Goal: Task Accomplishment & Management: Manage account settings

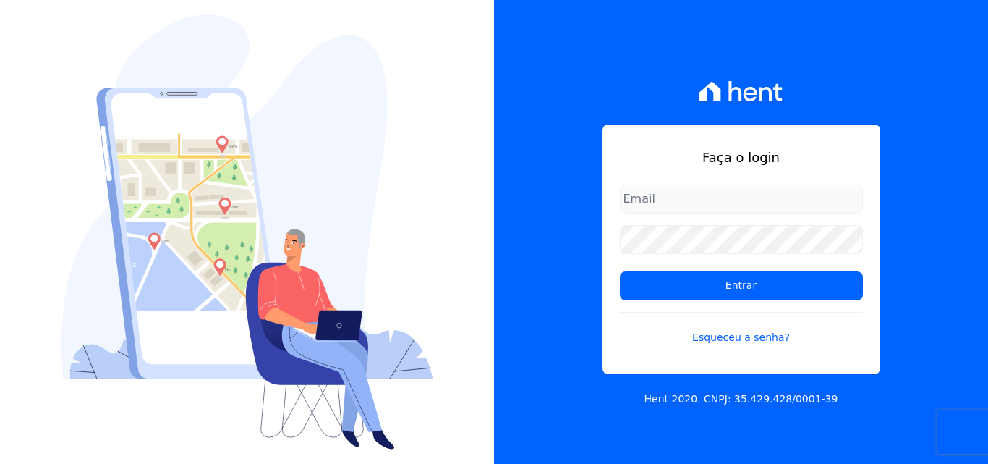
type input "[EMAIL_ADDRESS][DOMAIN_NAME]"
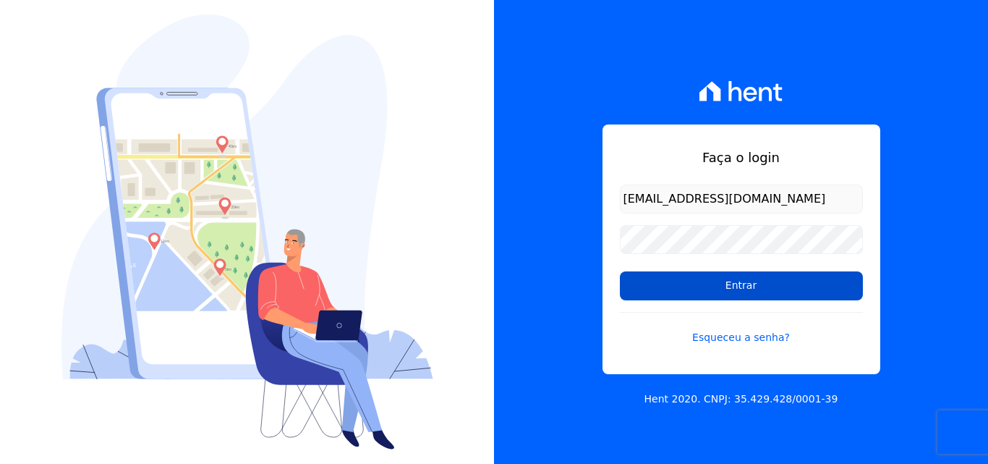
drag, startPoint x: 715, startPoint y: 288, endPoint x: 688, endPoint y: 300, distance: 29.2
click at [716, 286] on input "Entrar" at bounding box center [741, 285] width 243 height 29
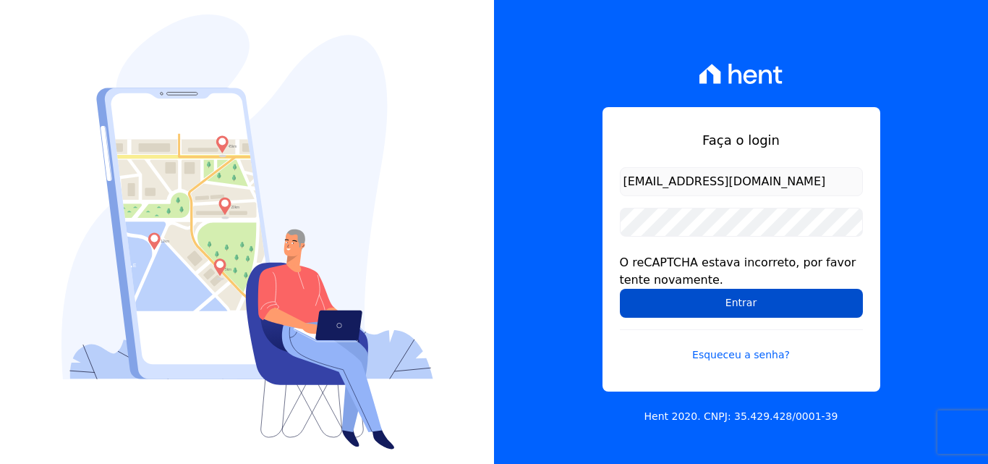
click at [754, 306] on input "Entrar" at bounding box center [741, 303] width 243 height 29
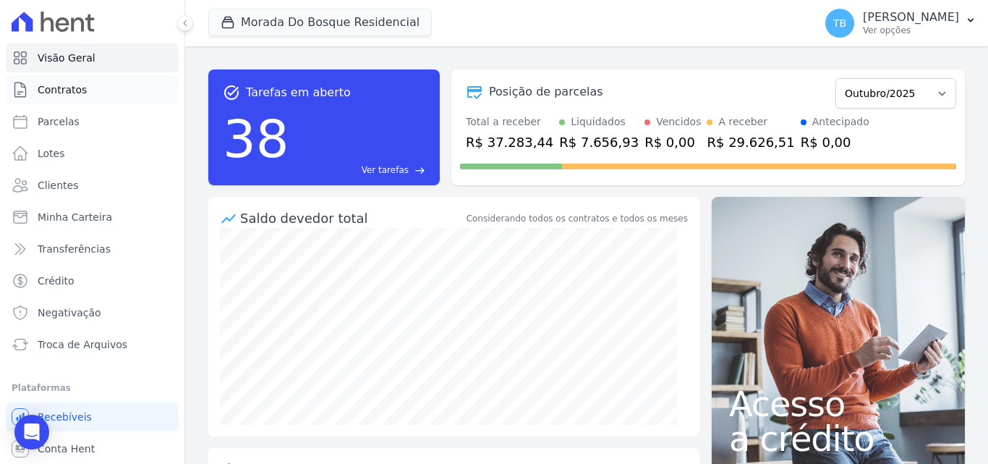
click at [54, 88] on span "Contratos" at bounding box center [62, 89] width 49 height 14
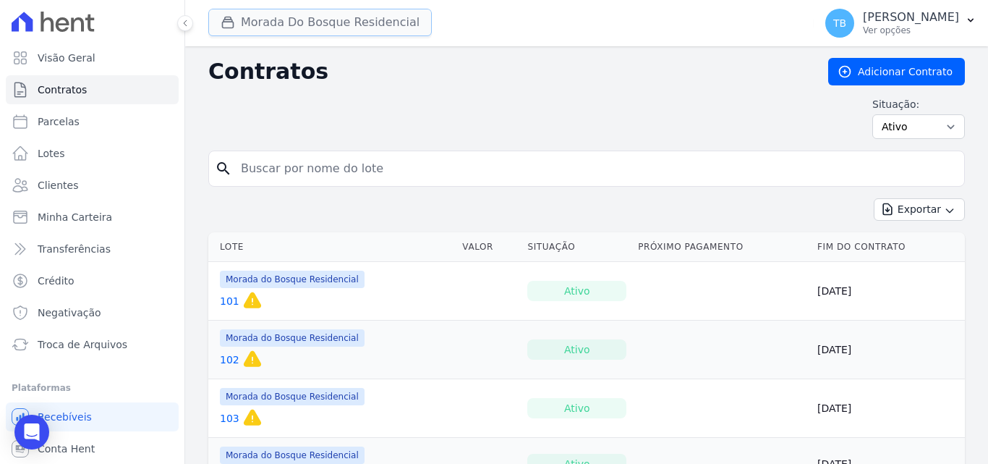
click at [338, 19] on button "Morada Do Bosque Residencial" at bounding box center [320, 22] width 224 height 27
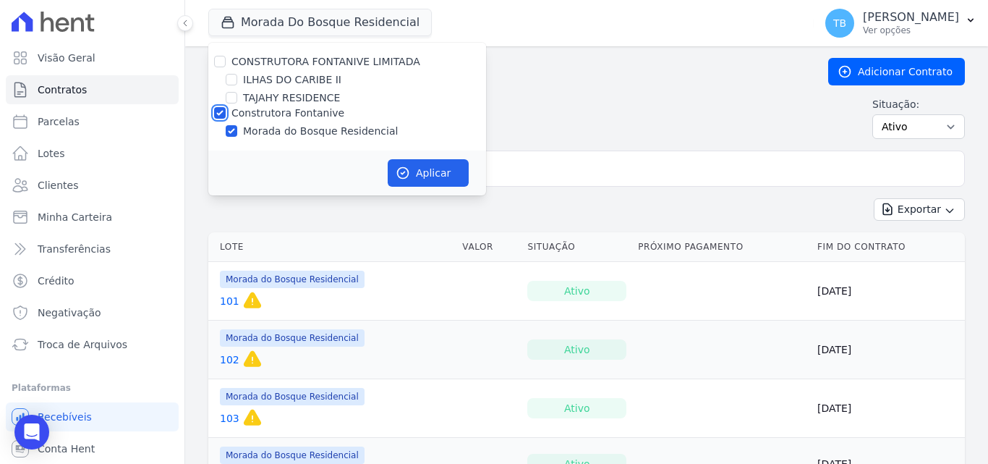
drag, startPoint x: 219, startPoint y: 113, endPoint x: 229, endPoint y: 105, distance: 12.9
click at [220, 113] on input "Construtora Fontanive" at bounding box center [220, 113] width 12 height 12
checkbox input "false"
click at [240, 99] on div "TAJAHY RESIDENCE" at bounding box center [347, 97] width 278 height 15
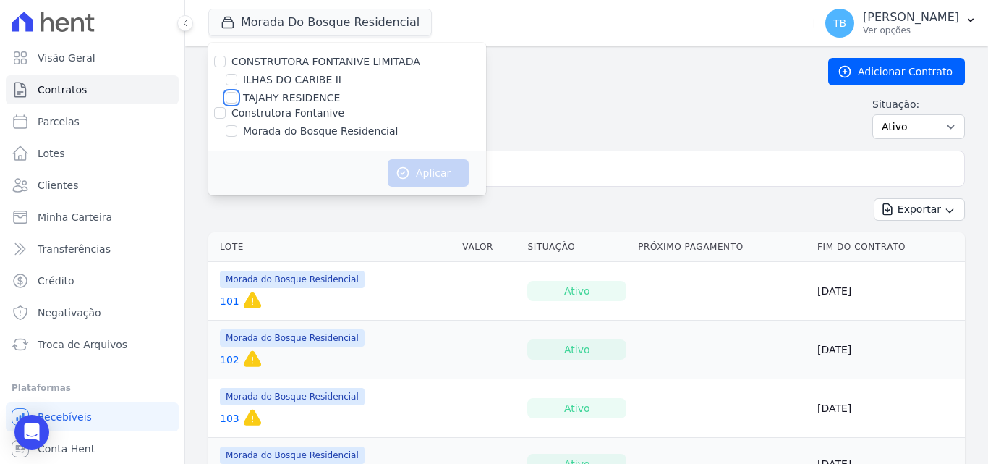
click at [234, 97] on input "TAJAHY RESIDENCE" at bounding box center [232, 98] width 12 height 12
checkbox input "true"
click at [422, 169] on button "Aplicar" at bounding box center [428, 172] width 81 height 27
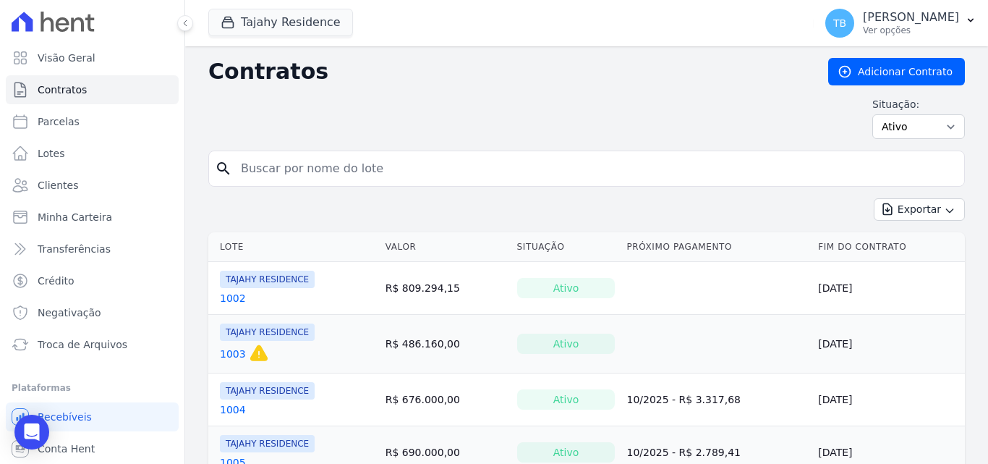
click at [268, 169] on input "search" at bounding box center [595, 168] width 726 height 29
type input "1904"
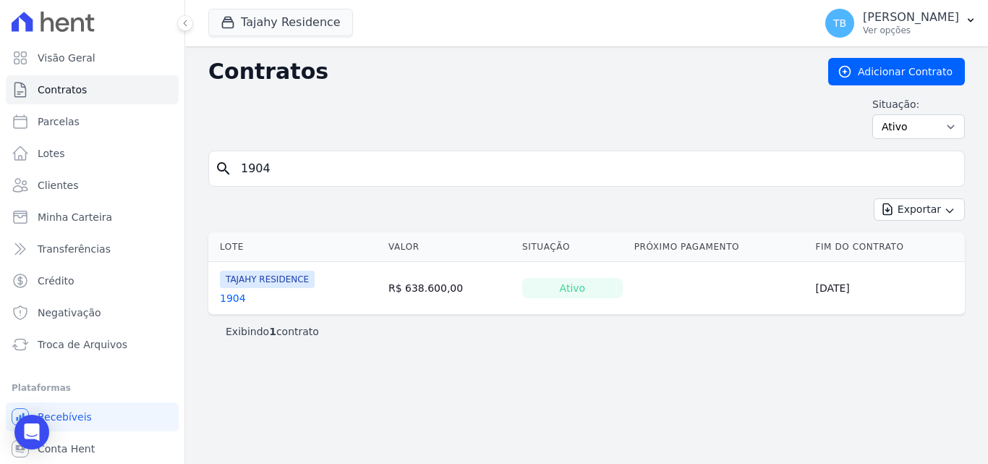
click at [226, 297] on link "1904" at bounding box center [233, 298] width 26 height 14
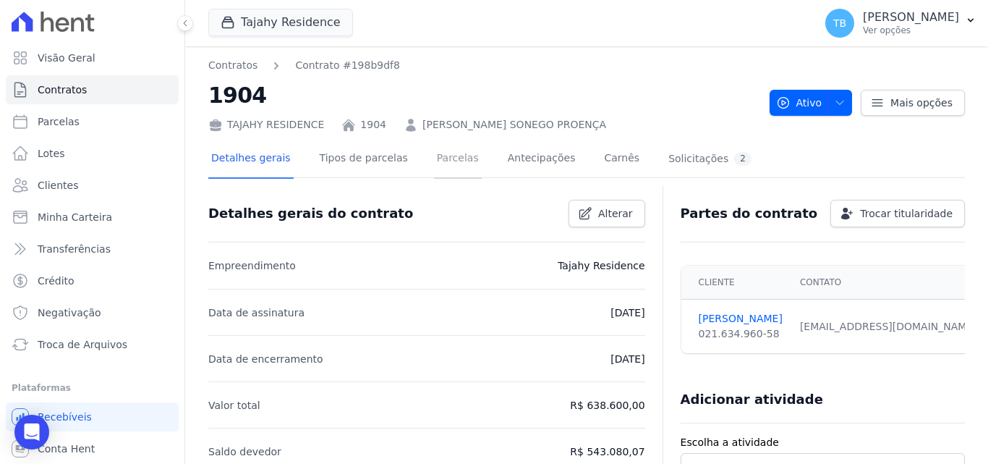
click at [453, 148] on link "Parcelas" at bounding box center [458, 159] width 48 height 38
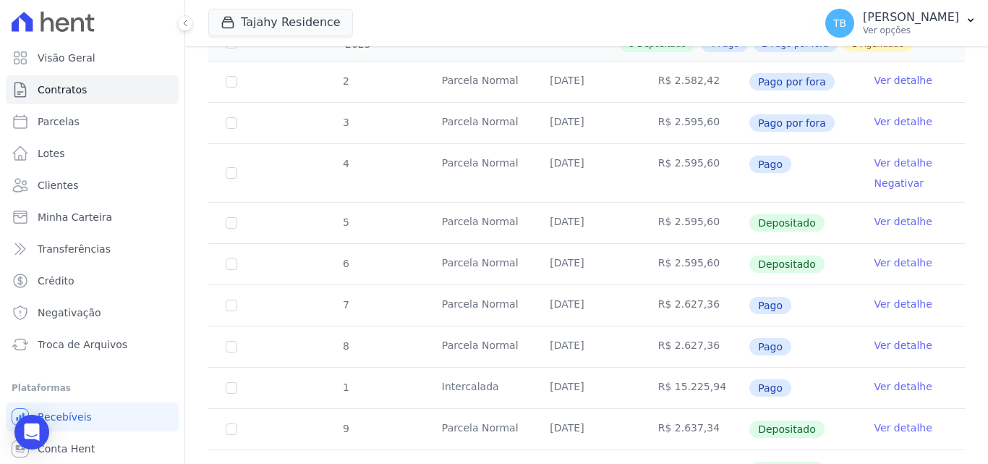
scroll to position [434, 0]
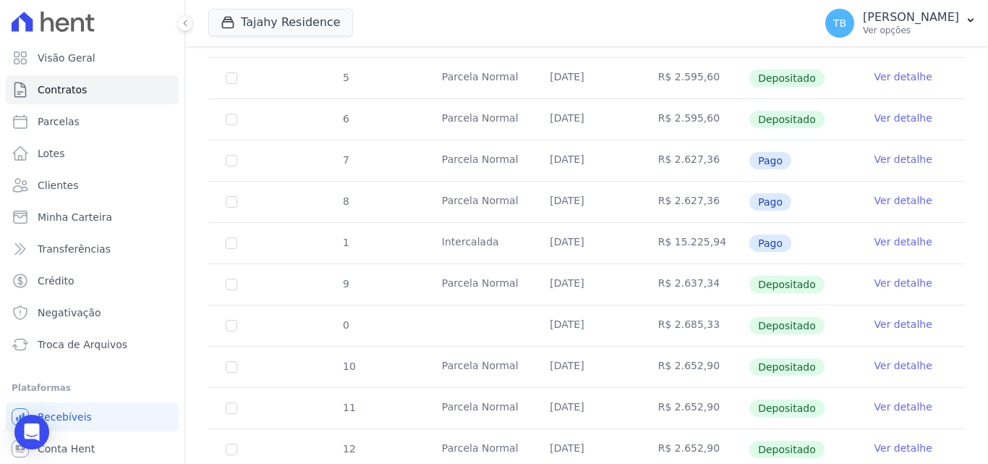
click at [891, 399] on link "Ver detalhe" at bounding box center [904, 406] width 58 height 14
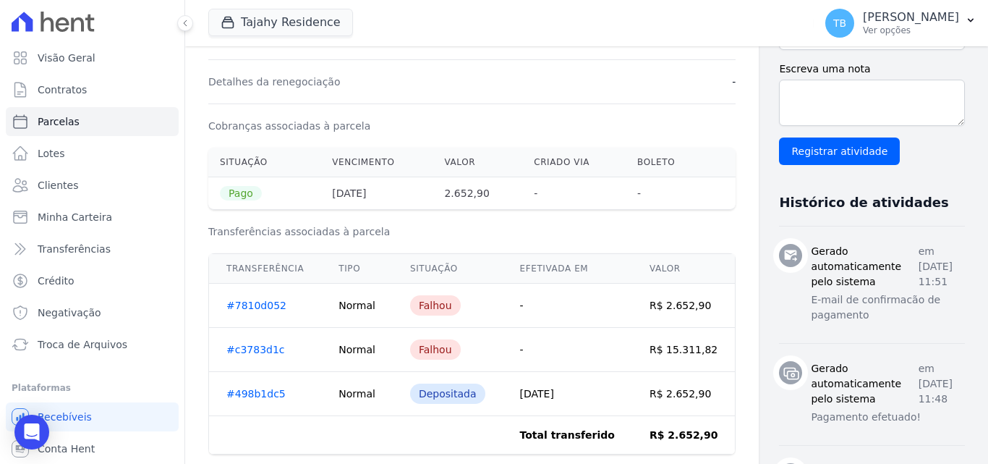
scroll to position [362, 0]
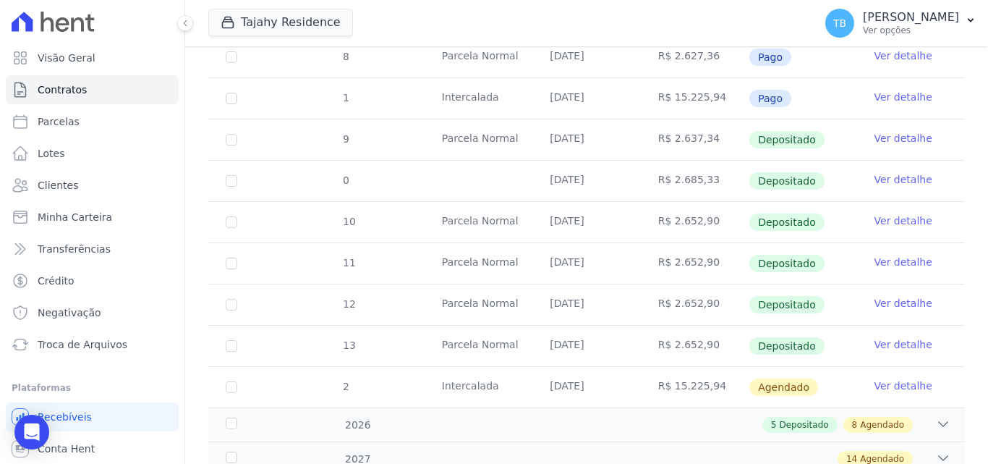
scroll to position [690, 0]
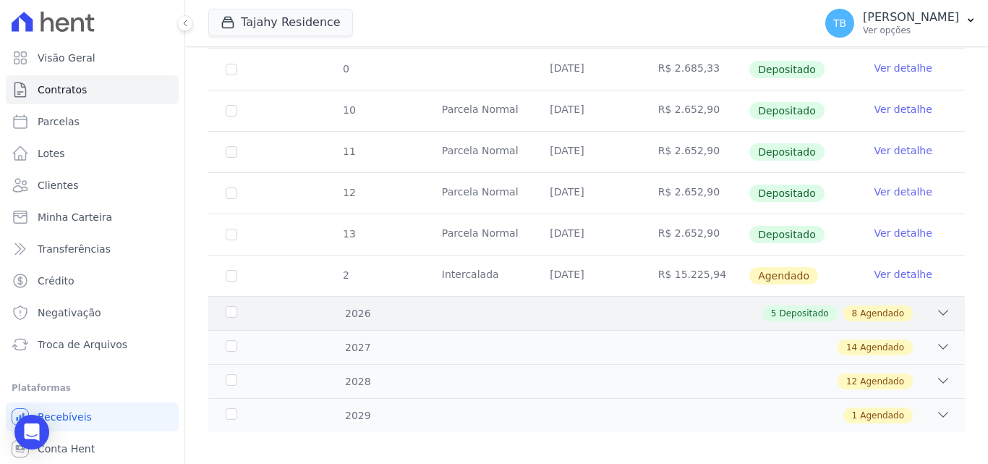
click at [649, 296] on div "2026 5 Depositado 8 Agendado" at bounding box center [586, 313] width 757 height 34
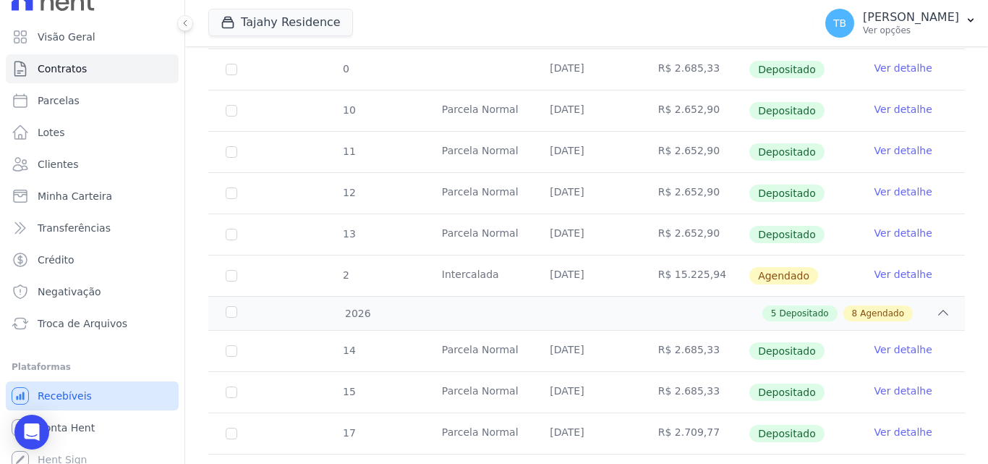
scroll to position [31, 0]
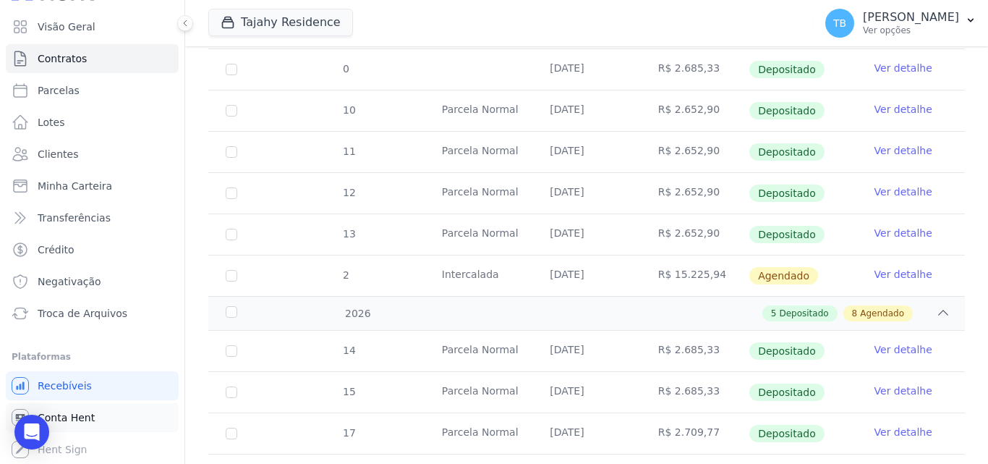
click at [60, 414] on span "Conta Hent" at bounding box center [66, 417] width 57 height 14
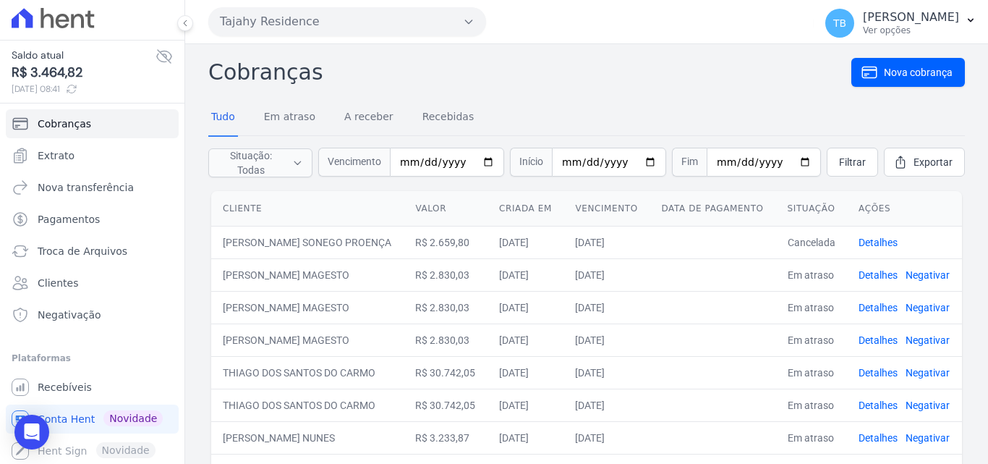
scroll to position [5, 0]
click at [73, 384] on span "Recebíveis" at bounding box center [65, 385] width 54 height 14
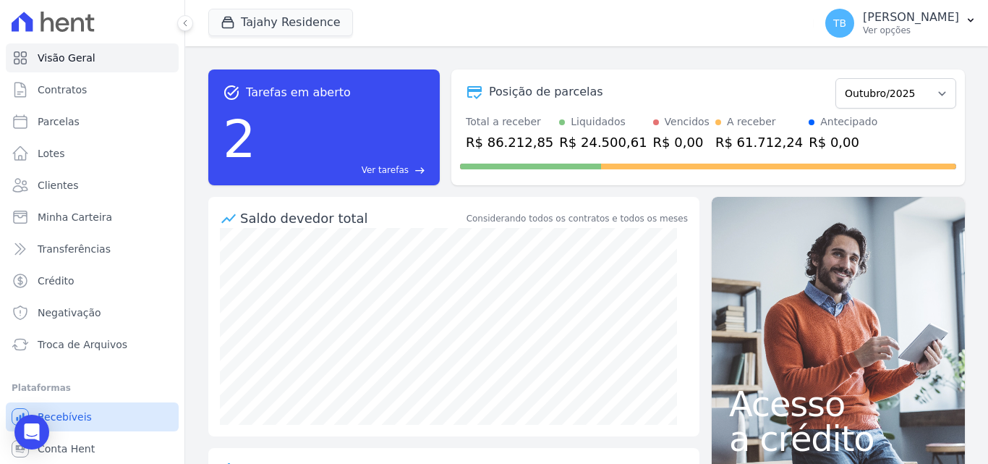
scroll to position [31, 0]
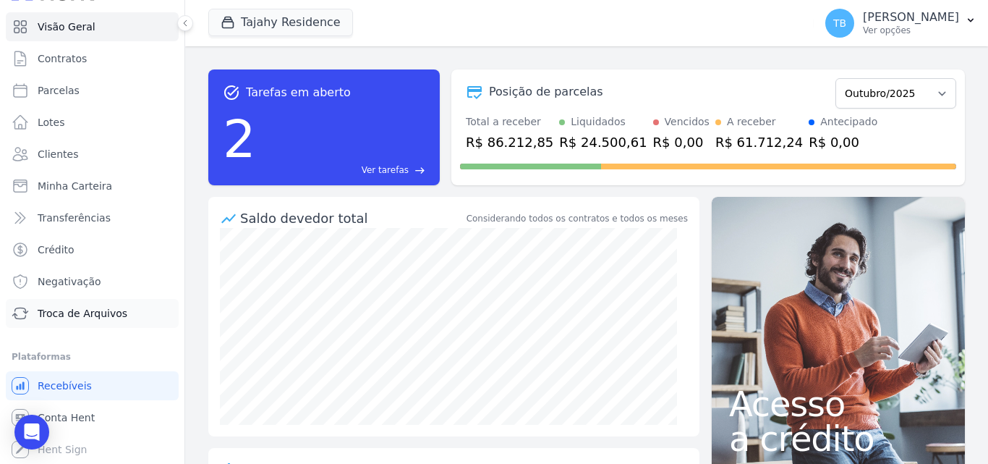
click at [79, 312] on span "Troca de Arquivos" at bounding box center [83, 313] width 90 height 14
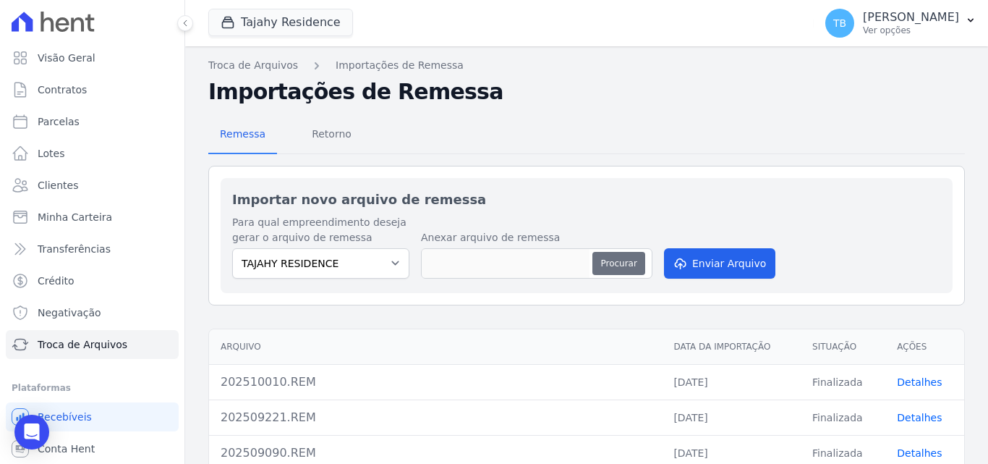
click at [601, 266] on button "Procurar" at bounding box center [619, 263] width 52 height 23
type input "202510070.REM"
click at [704, 263] on button "Enviar Arquivo" at bounding box center [719, 263] width 111 height 30
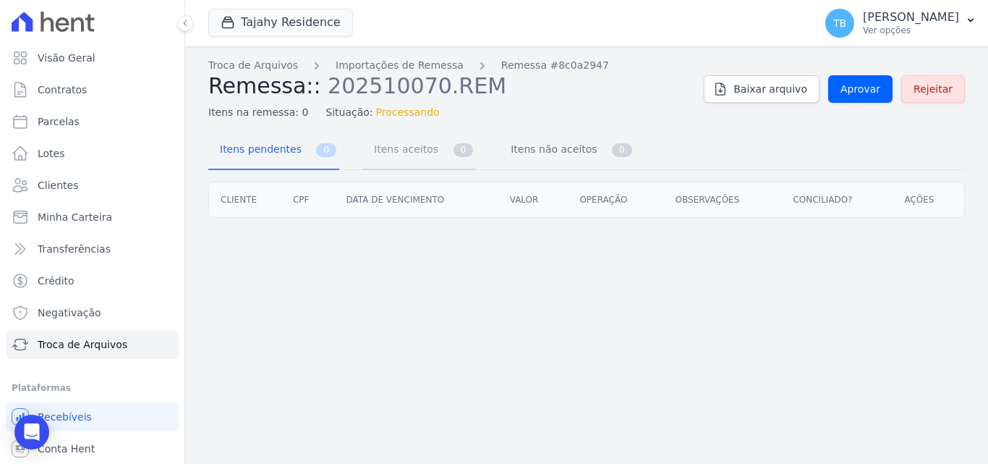
click at [380, 141] on span "Itens aceitos" at bounding box center [403, 149] width 76 height 29
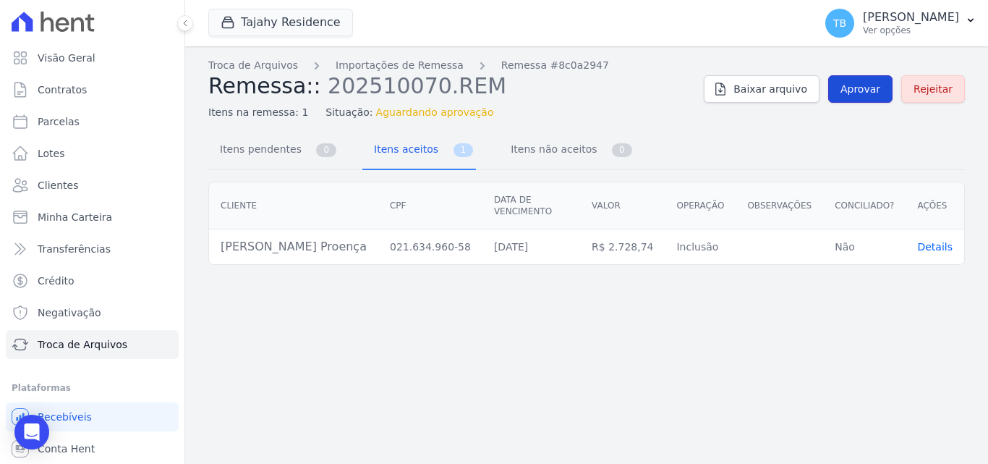
click at [850, 92] on span "Aprovar" at bounding box center [861, 89] width 40 height 14
click at [570, 149] on span "Itens não aceitos" at bounding box center [551, 149] width 98 height 29
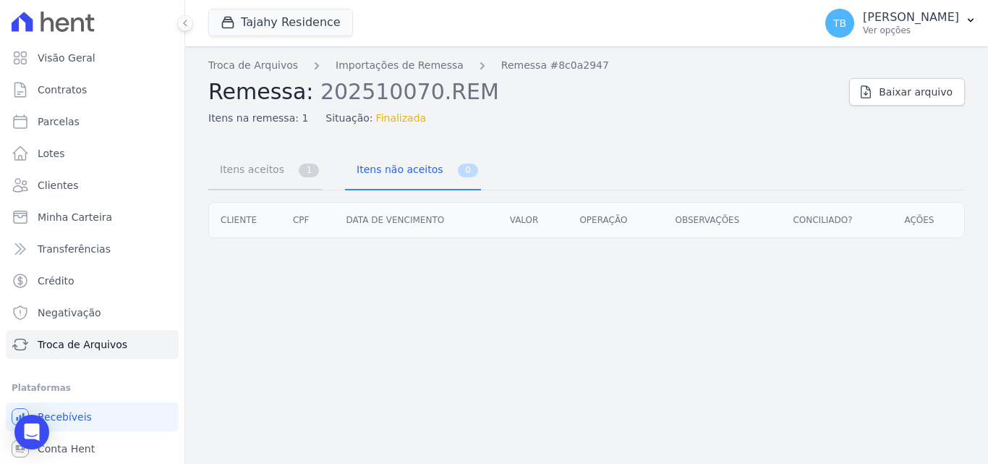
click at [238, 161] on span "Itens aceitos" at bounding box center [249, 169] width 76 height 29
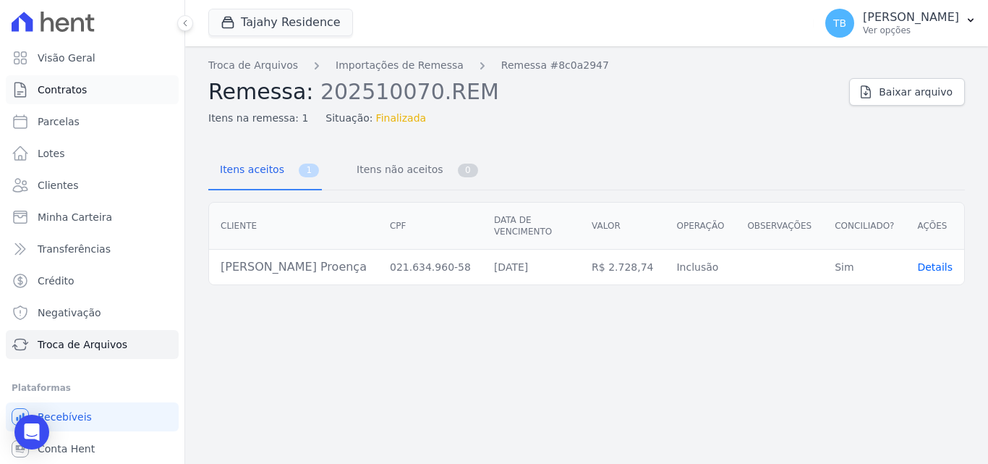
click at [88, 88] on link "Contratos" at bounding box center [92, 89] width 173 height 29
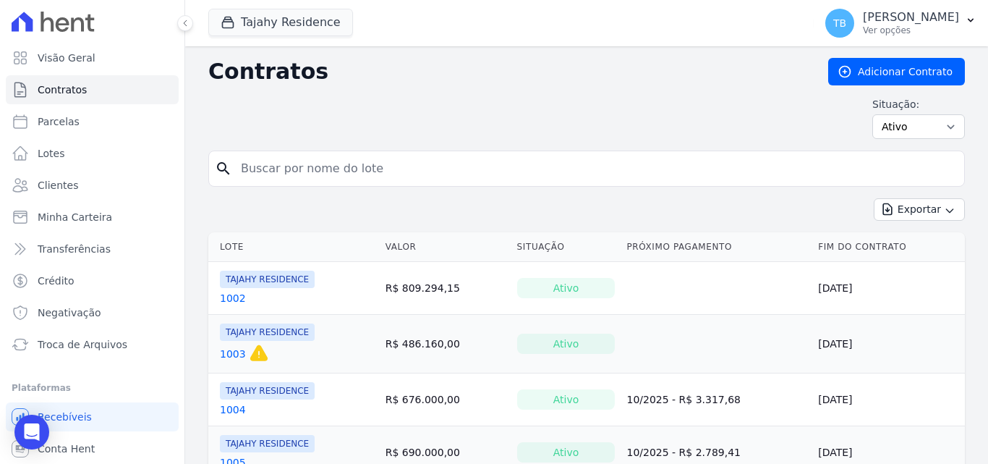
click at [331, 162] on input "search" at bounding box center [595, 168] width 726 height 29
type input "1904"
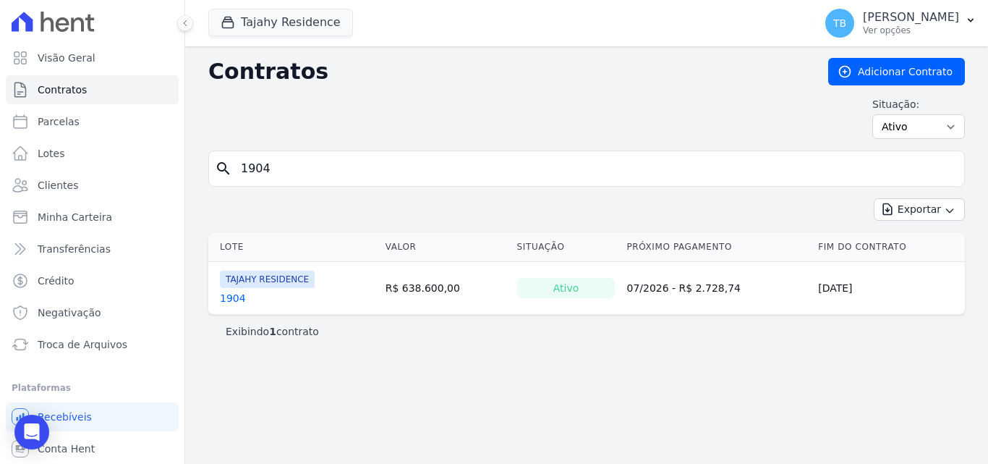
click at [234, 296] on link "1904" at bounding box center [233, 298] width 26 height 14
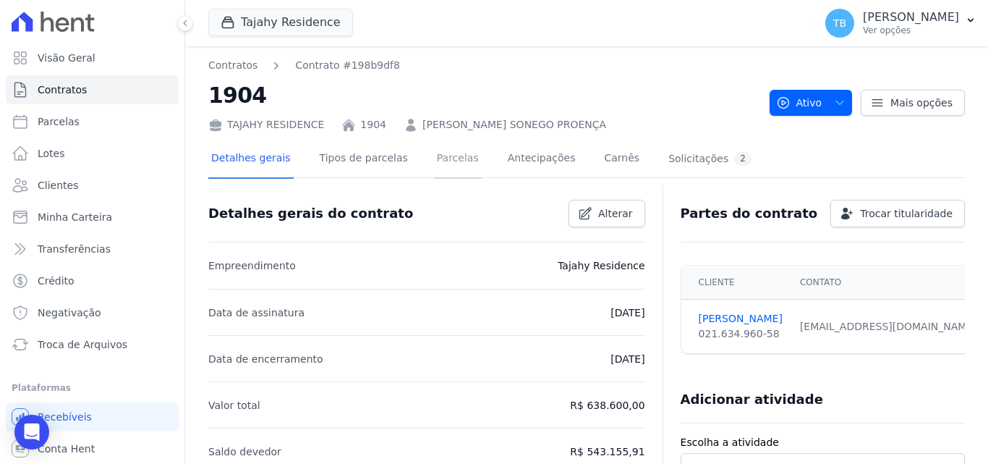
click at [434, 156] on link "Parcelas" at bounding box center [458, 159] width 48 height 38
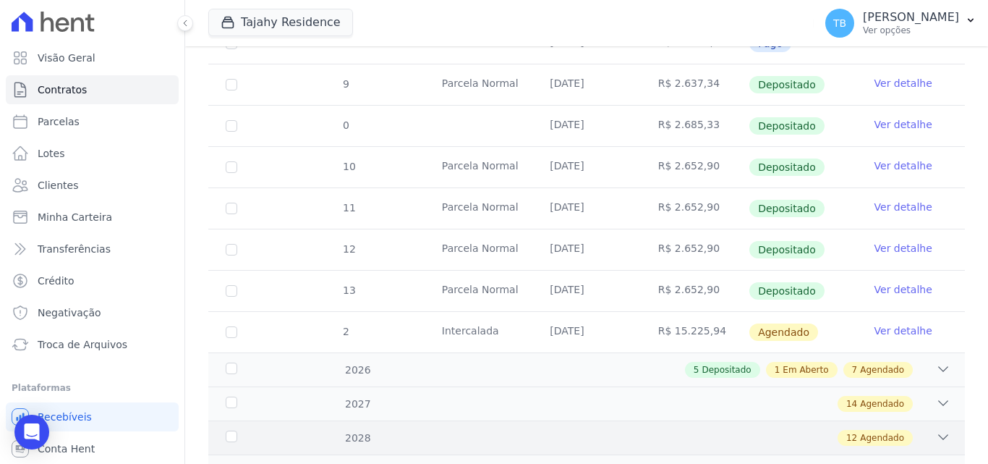
scroll to position [690, 0]
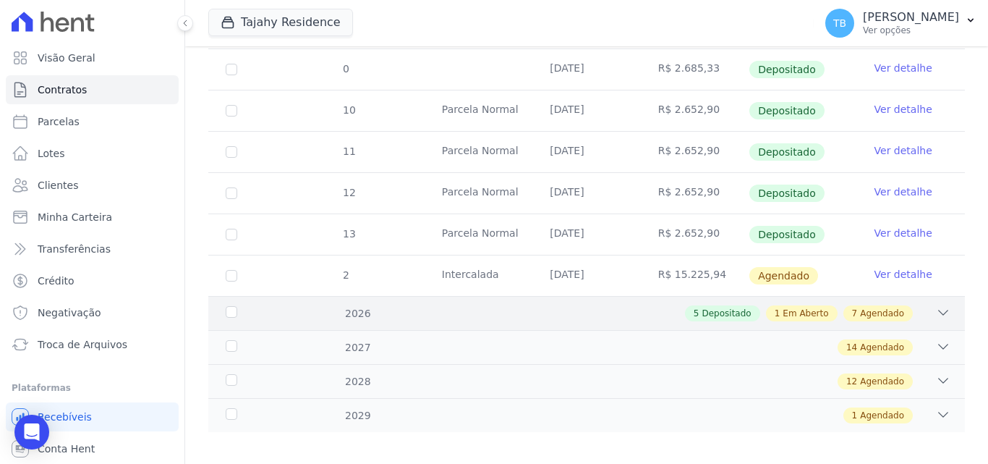
click at [367, 306] on div "5 Depositado 1 Em Aberto 7 Agendado" at bounding box center [624, 313] width 654 height 16
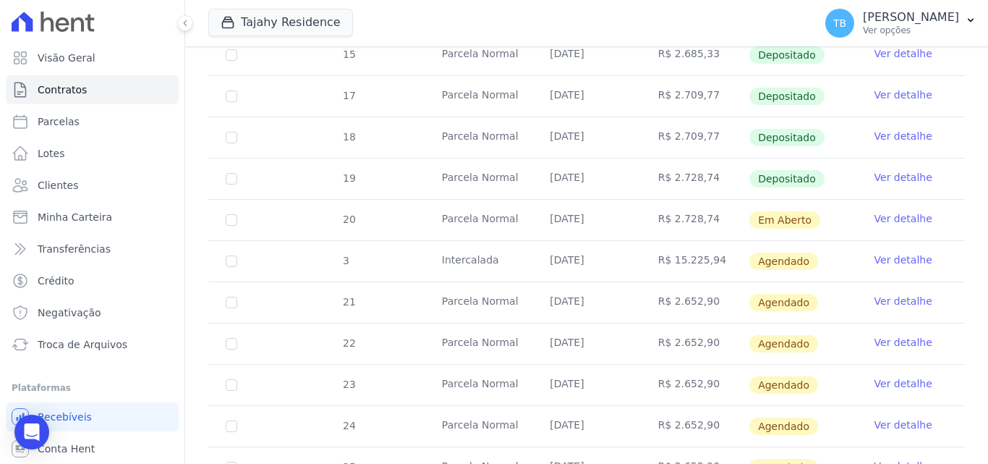
scroll to position [1052, 0]
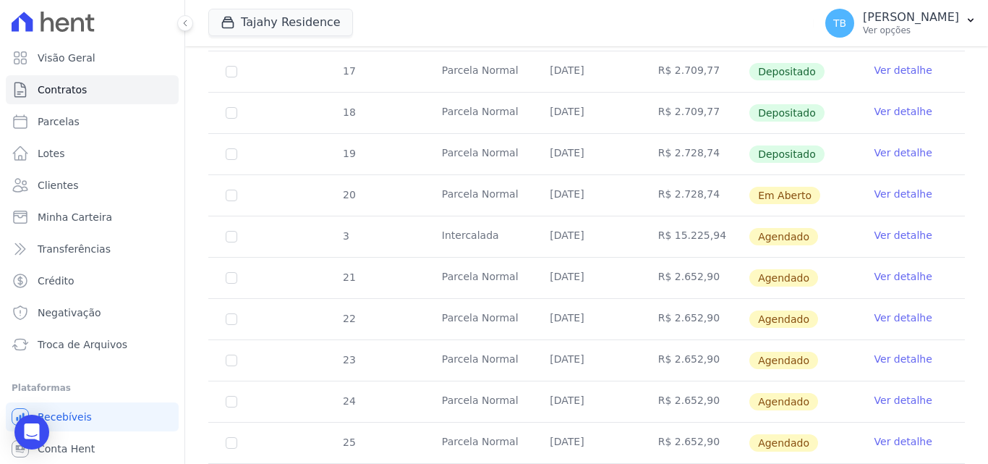
click at [884, 187] on link "Ver detalhe" at bounding box center [904, 194] width 58 height 14
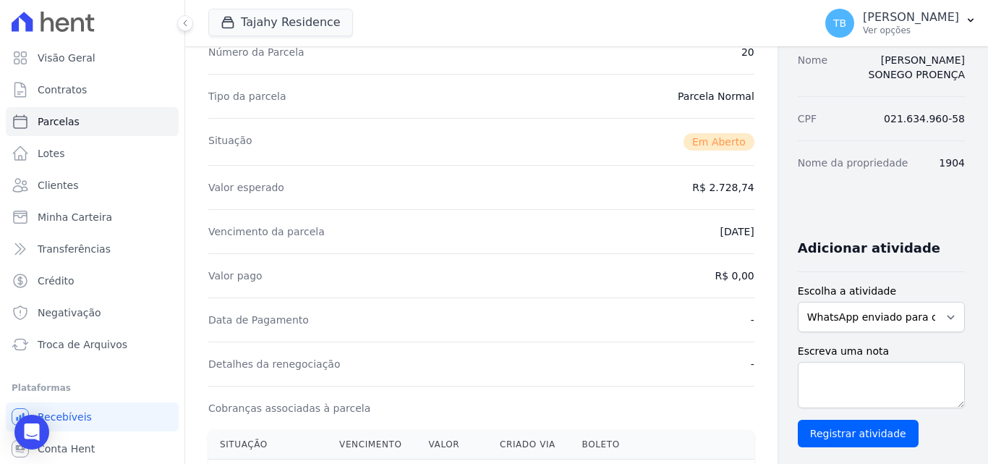
scroll to position [217, 0]
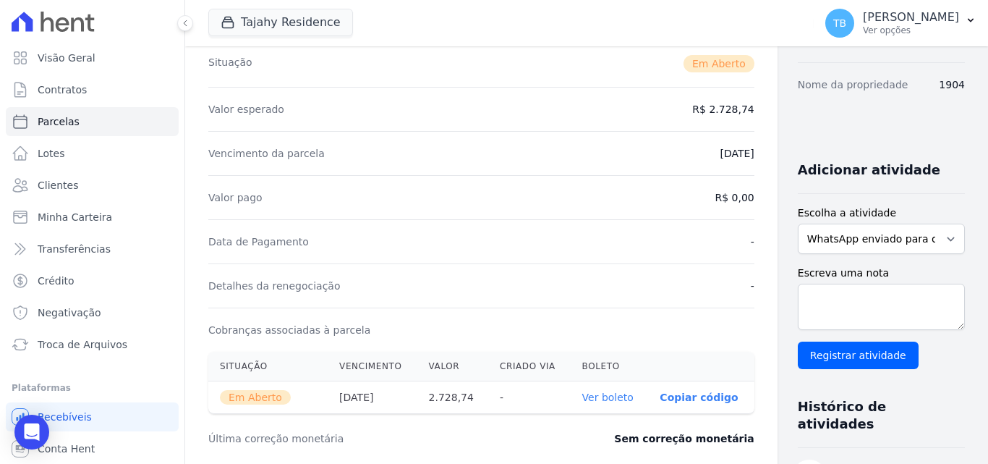
click at [582, 394] on link "Ver boleto" at bounding box center [607, 397] width 51 height 12
